Goal: Check status

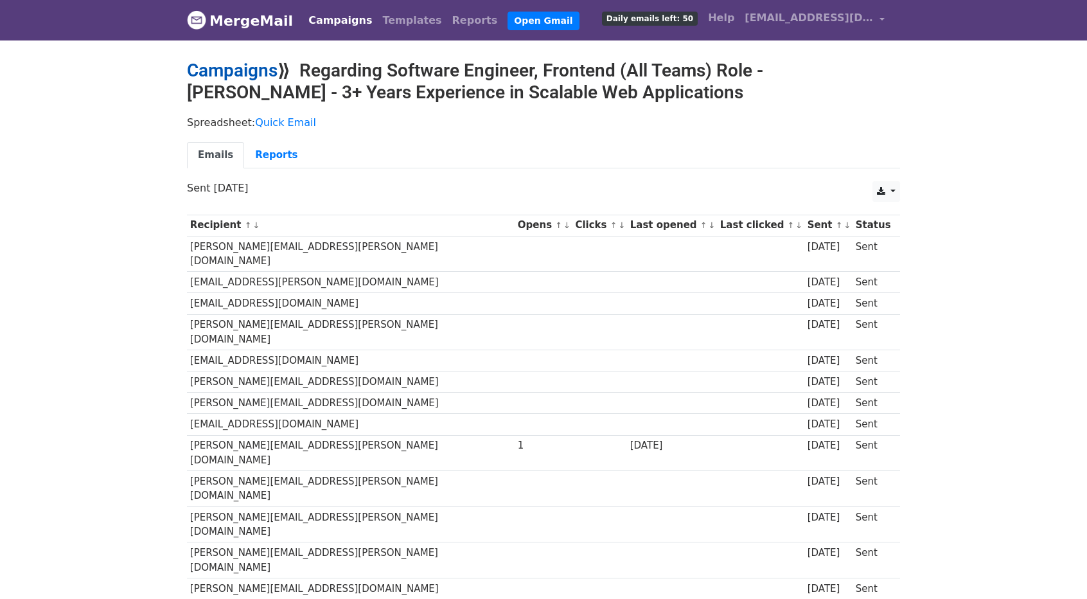
click at [242, 70] on link "Campaigns" at bounding box center [232, 70] width 91 height 21
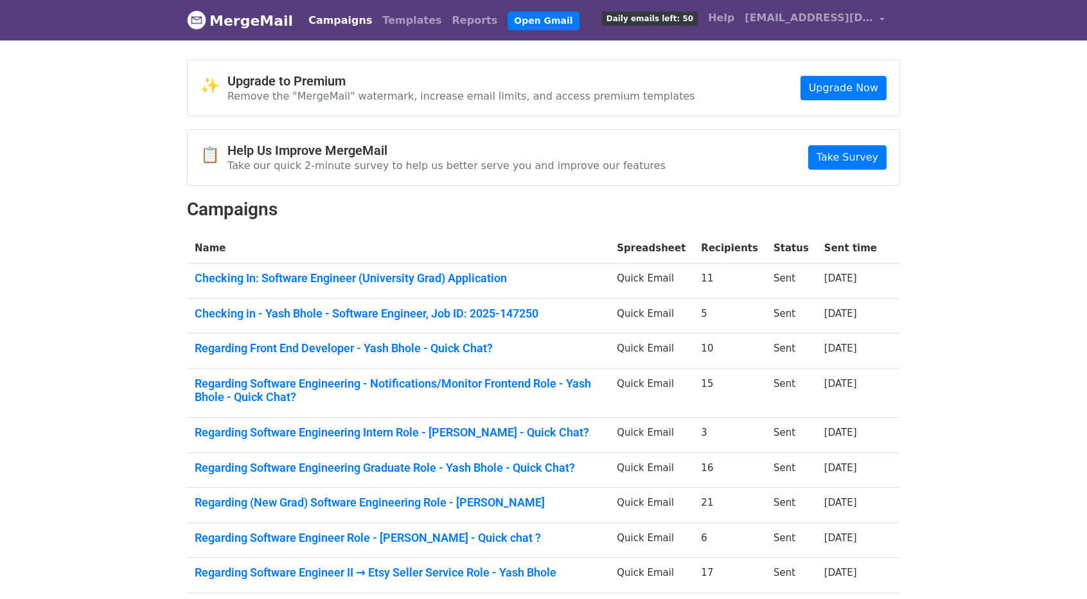
click at [268, 267] on td "Checking In: Software Engineer (University Grad) Application" at bounding box center [398, 280] width 422 height 35
click at [264, 283] on td "Checking In: Software Engineer (University Grad) Application" at bounding box center [398, 280] width 422 height 35
click at [281, 276] on link "Checking In: Software Engineer (University Grad) Application" at bounding box center [398, 278] width 407 height 14
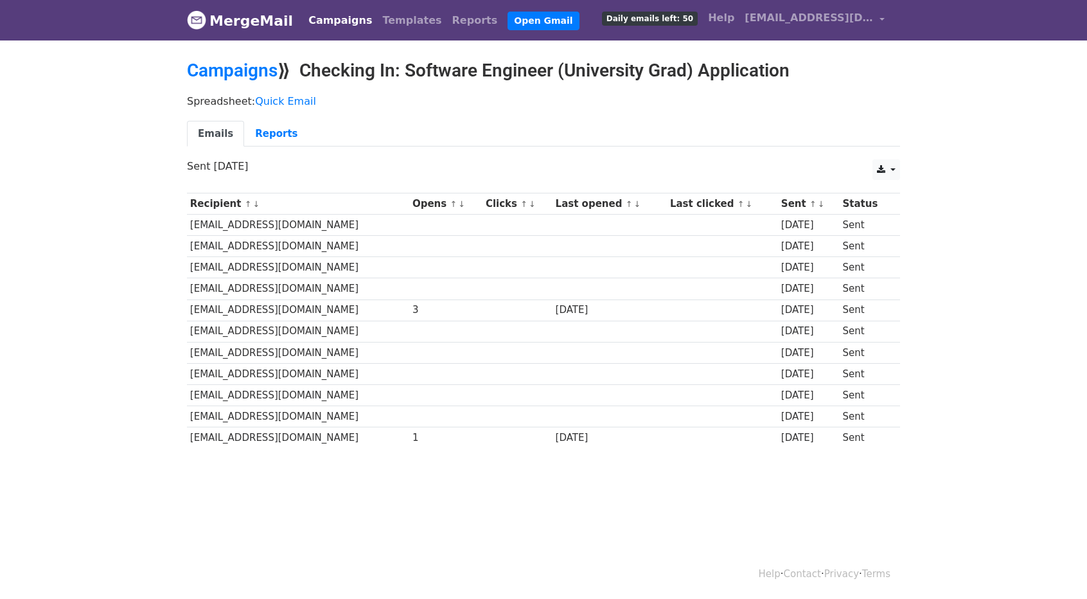
scroll to position [1, 0]
